Goal: Information Seeking & Learning: Learn about a topic

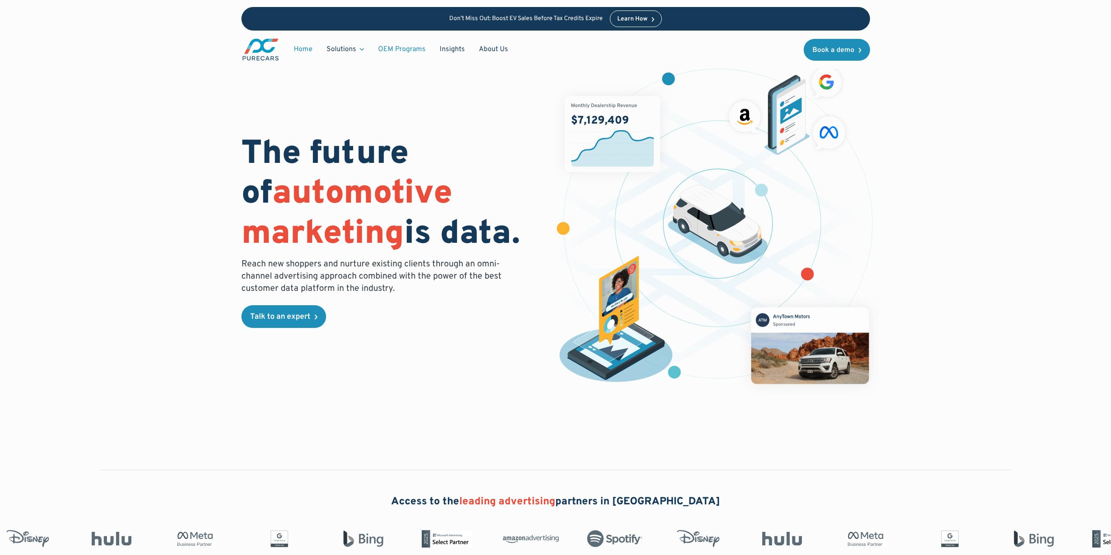
click at [392, 49] on link "OEM Programs" at bounding box center [402, 49] width 62 height 17
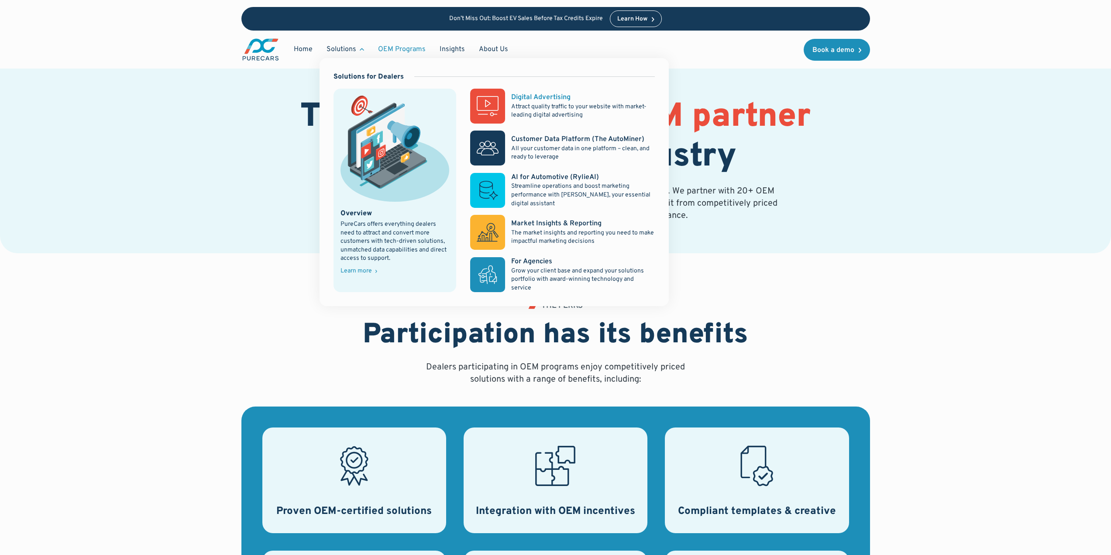
click at [529, 93] on div "Digital Advertising" at bounding box center [540, 98] width 59 height 10
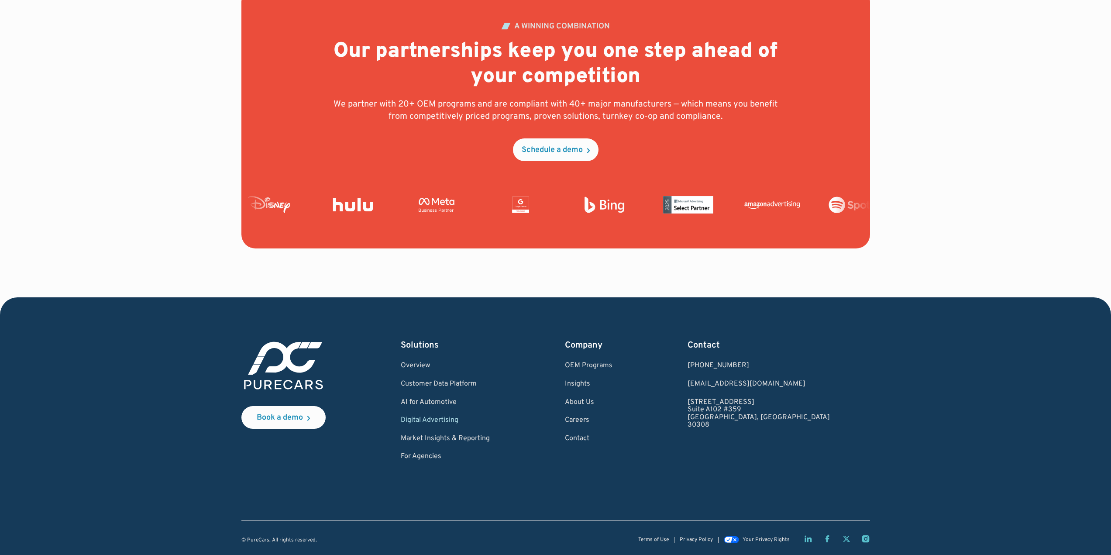
scroll to position [3157, 0]
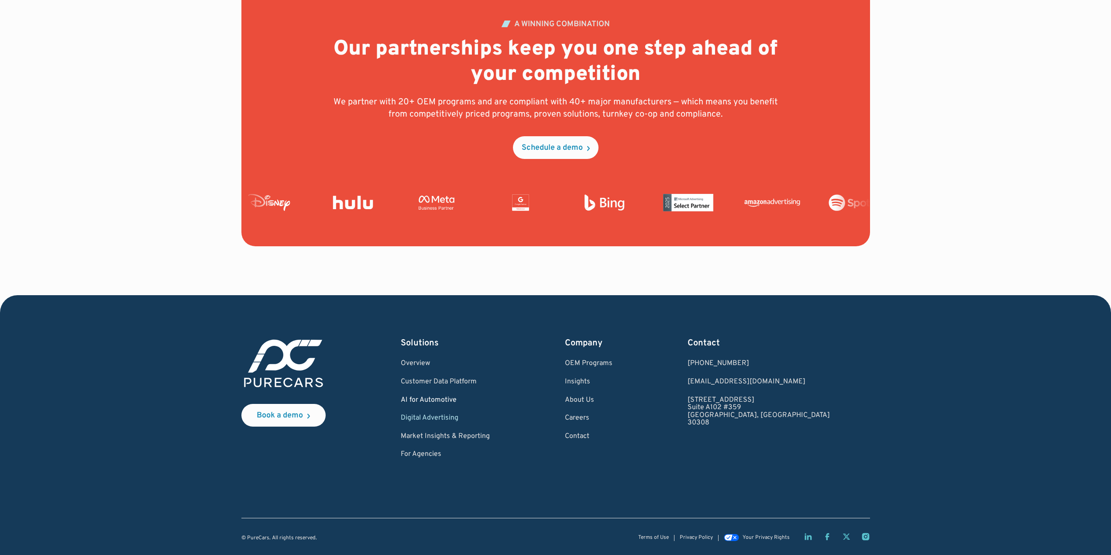
click at [444, 396] on link "AI for Automotive" at bounding box center [445, 400] width 89 height 8
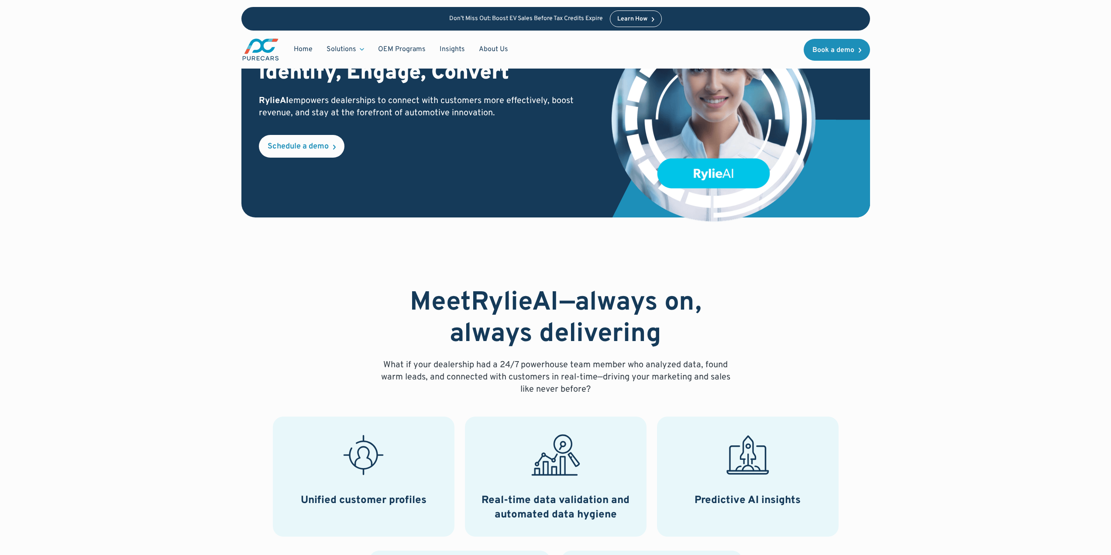
scroll to position [72, 0]
